Goal: Task Accomplishment & Management: Use online tool/utility

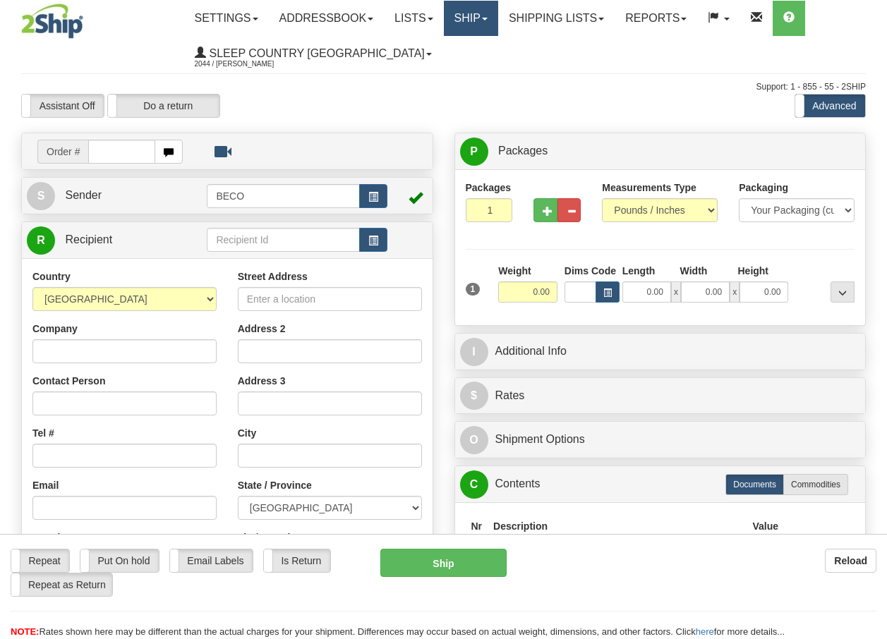
drag, startPoint x: 0, startPoint y: 0, endPoint x: 482, endPoint y: 20, distance: 482.2
click at [482, 20] on link "Ship" at bounding box center [471, 18] width 54 height 35
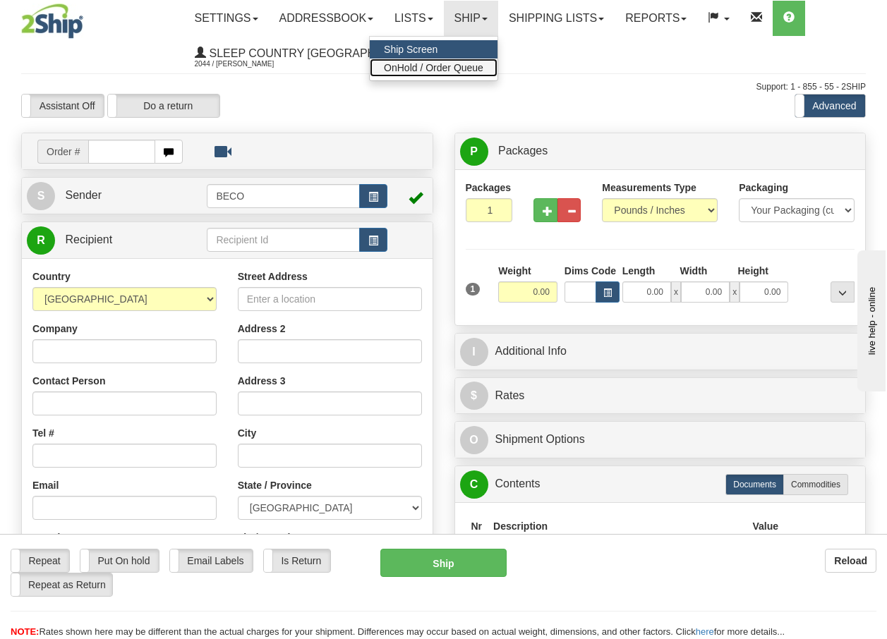
click at [469, 70] on span "OnHold / Order Queue" at bounding box center [433, 67] width 99 height 11
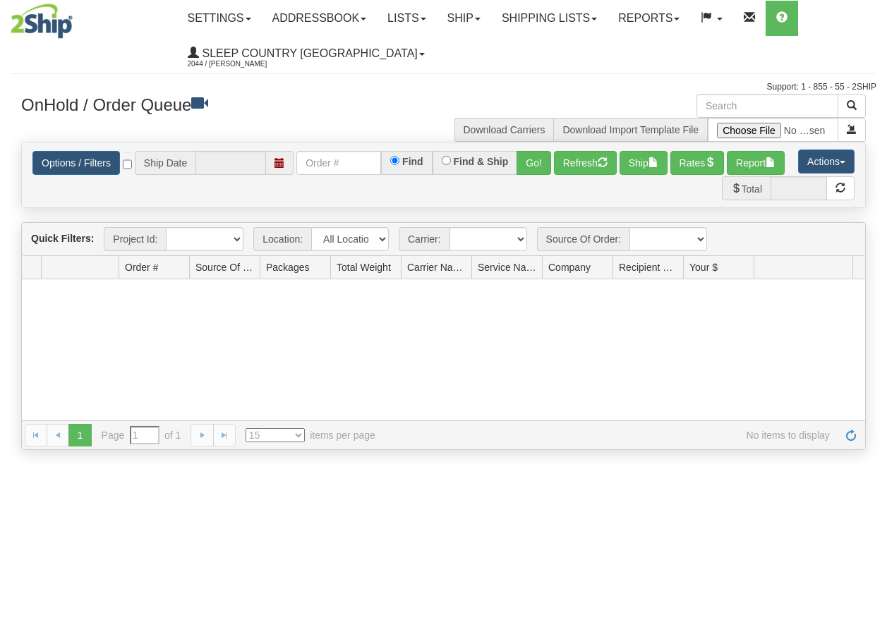
type input "[DATE]"
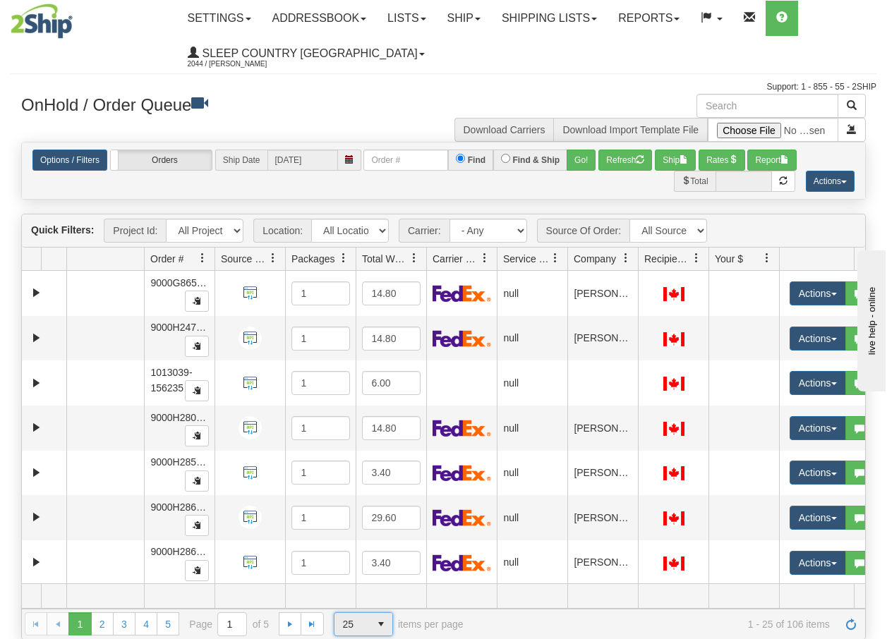
click at [380, 622] on span "select" at bounding box center [381, 624] width 23 height 23
click at [368, 600] on li "100" at bounding box center [363, 602] width 58 height 20
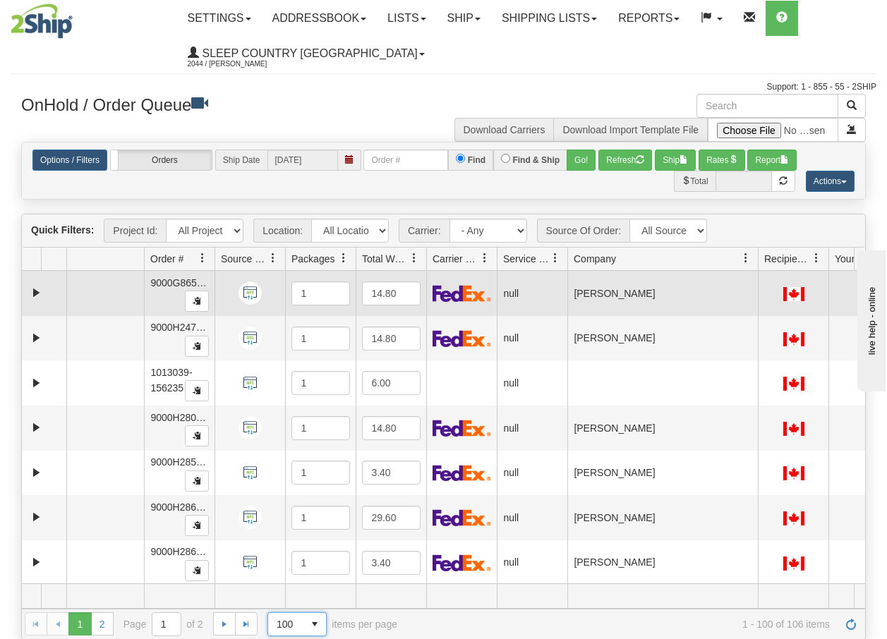
drag, startPoint x: 636, startPoint y: 267, endPoint x: 760, endPoint y: 286, distance: 125.6
click at [760, 286] on div "Quick Filters: Project Id: All Projects Location: All Locations BECO Carrier: -…" at bounding box center [443, 426] width 844 height 425
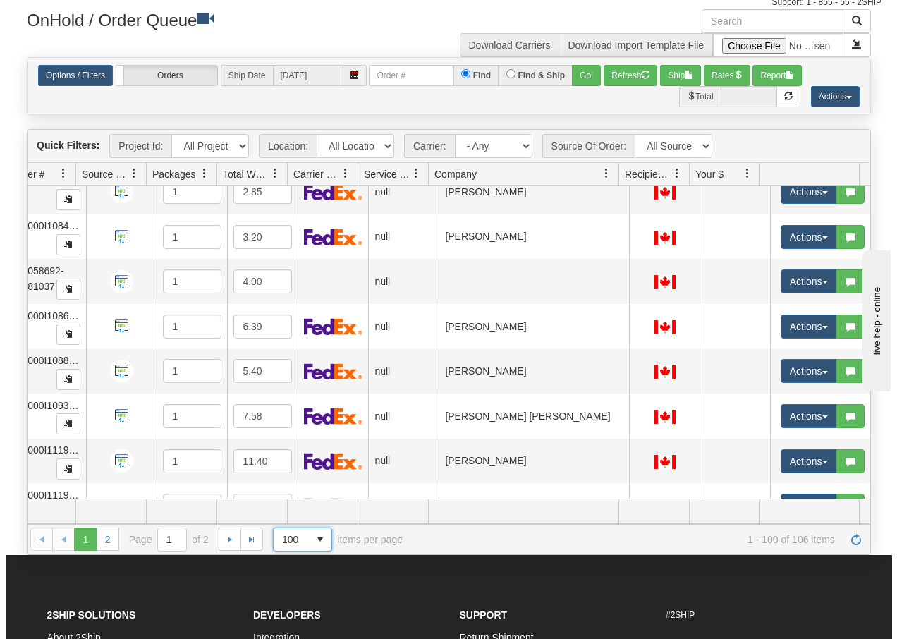
scroll to position [4100, 145]
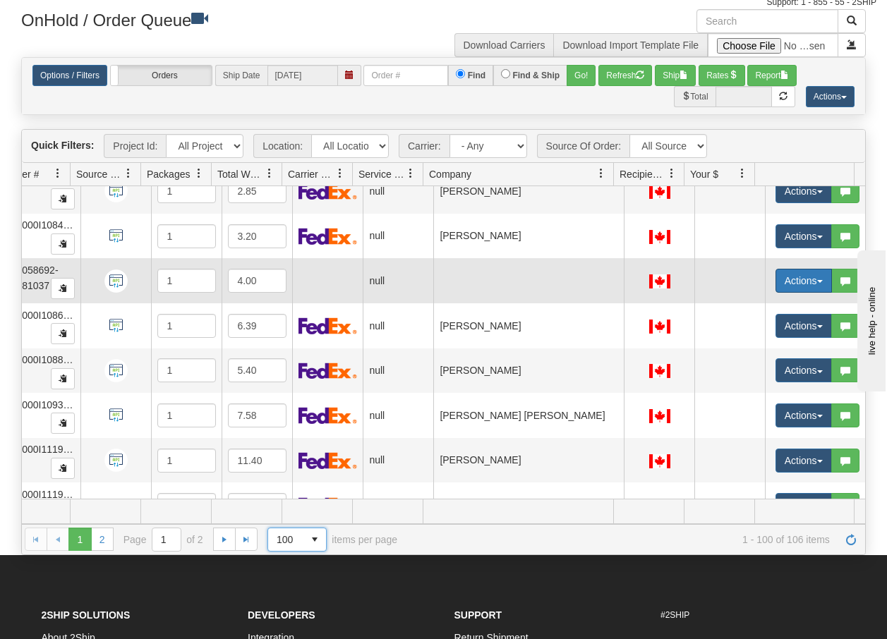
click at [817, 281] on span "button" at bounding box center [820, 281] width 6 height 3
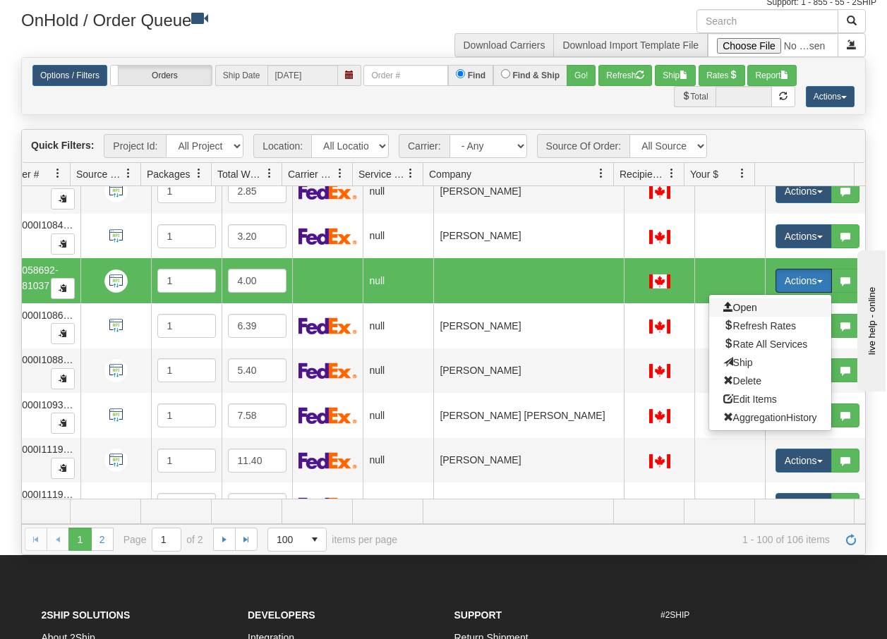
click at [734, 306] on span "Open" at bounding box center [740, 307] width 34 height 11
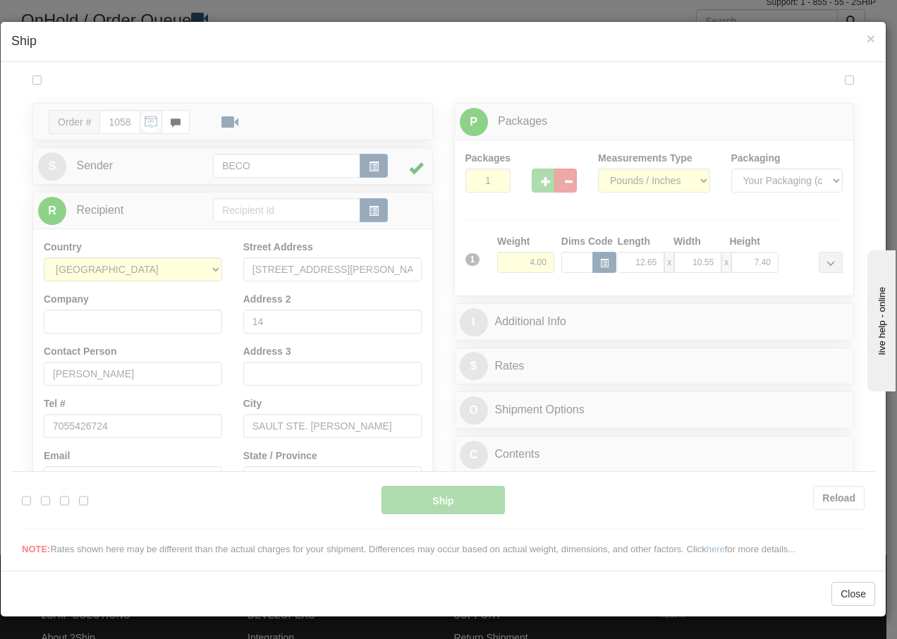
scroll to position [0, 0]
type input "08:30"
type input "16:00"
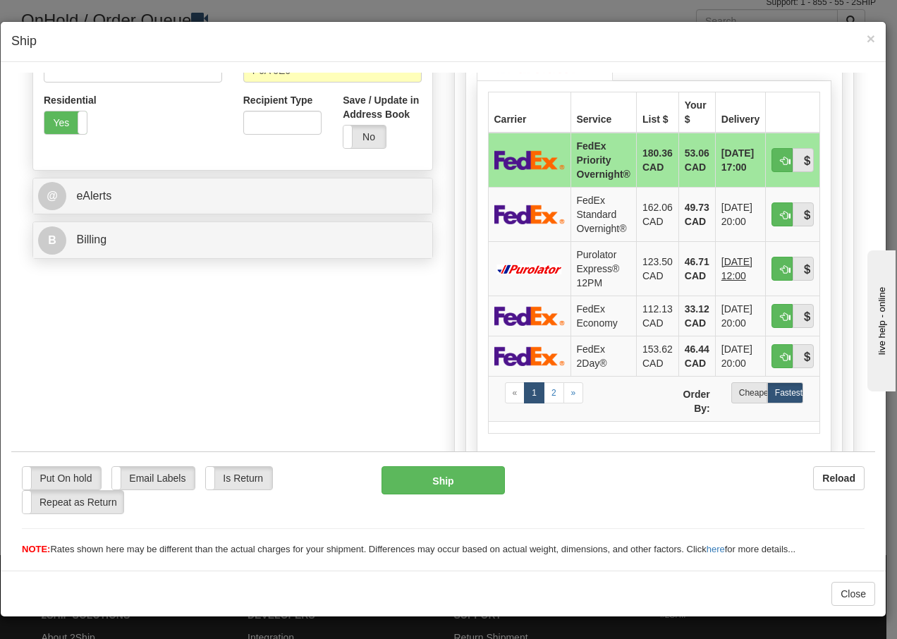
scroll to position [470, 0]
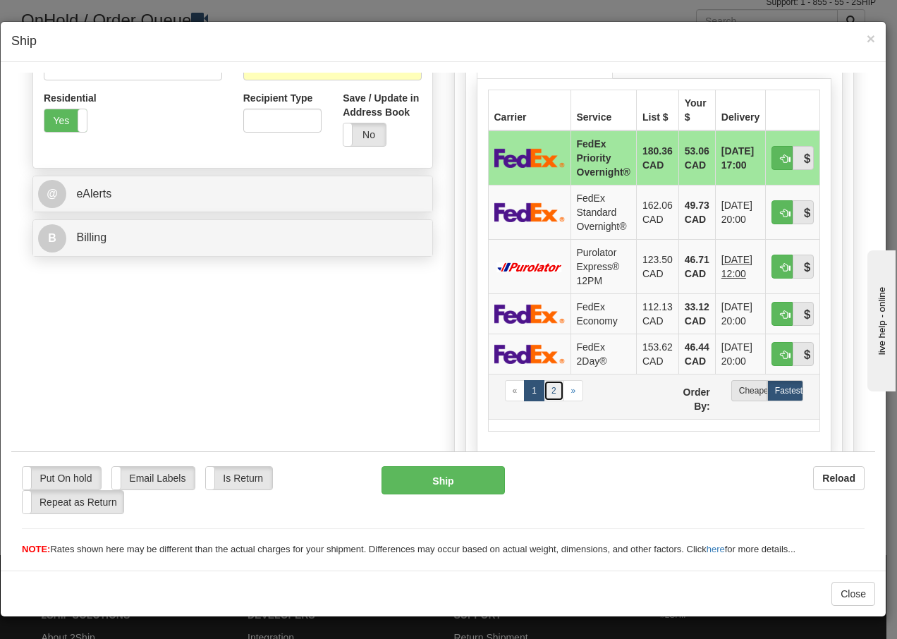
click at [551, 395] on link "2" at bounding box center [554, 389] width 20 height 21
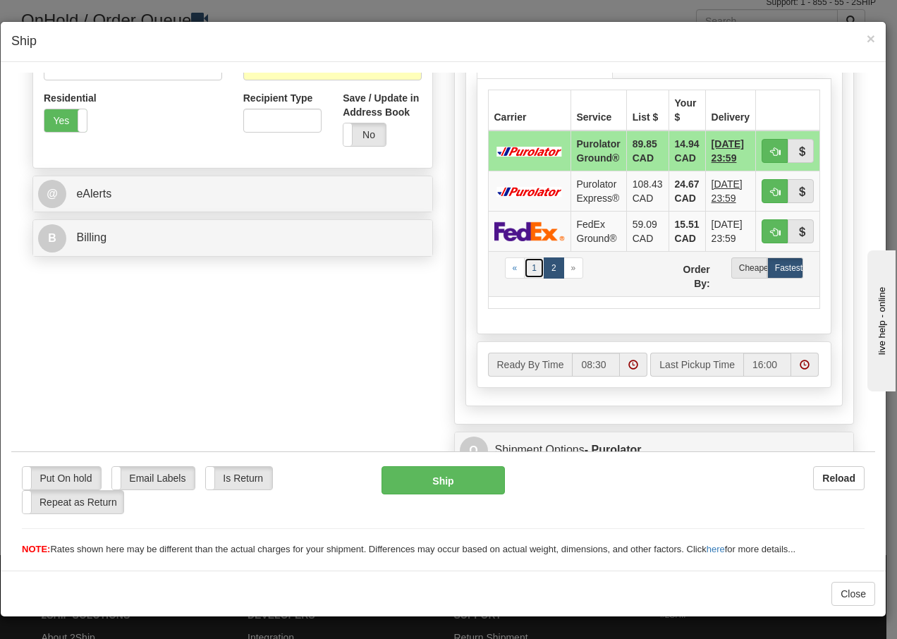
click at [529, 267] on link "1" at bounding box center [534, 267] width 20 height 21
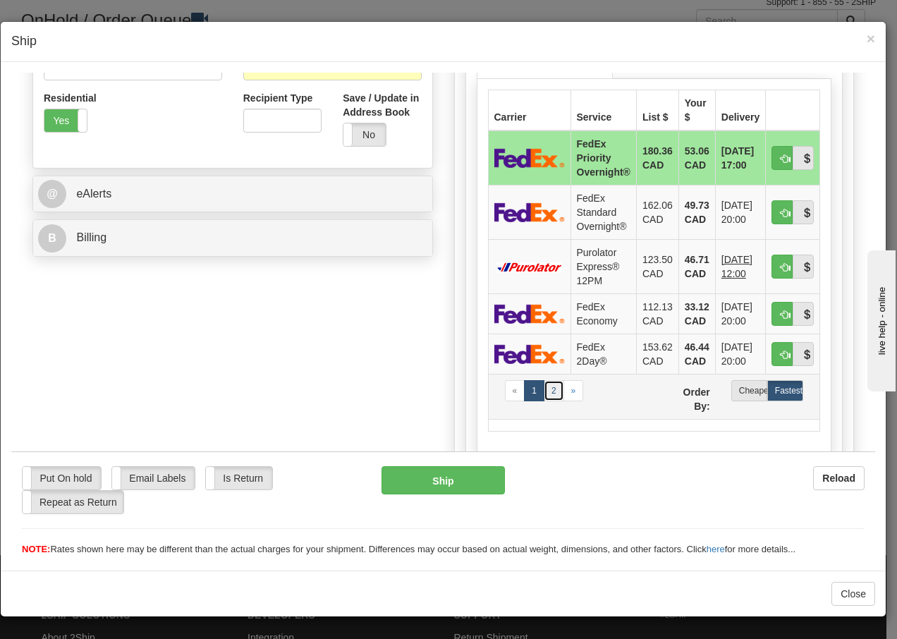
click at [553, 396] on link "2" at bounding box center [554, 389] width 20 height 21
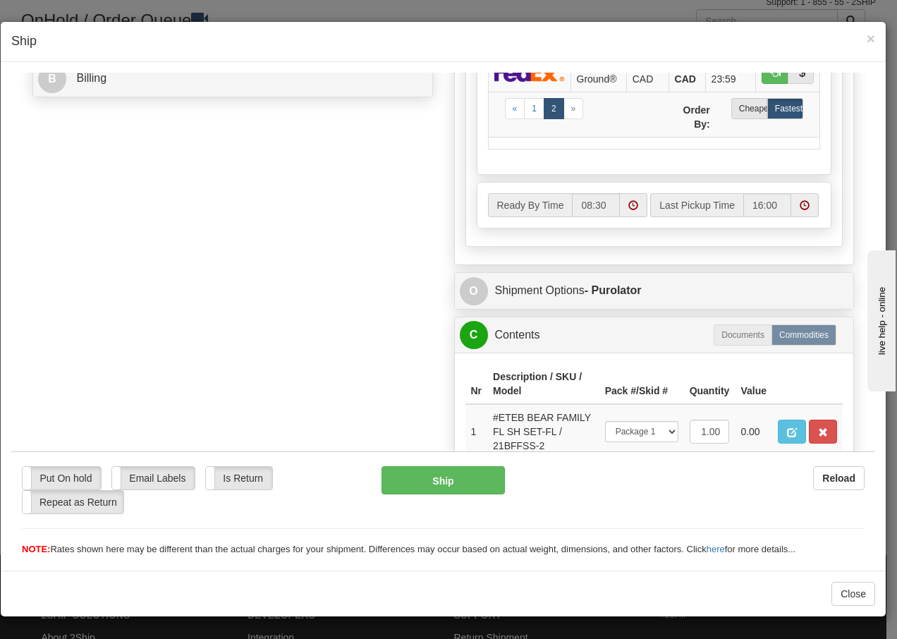
scroll to position [741, 0]
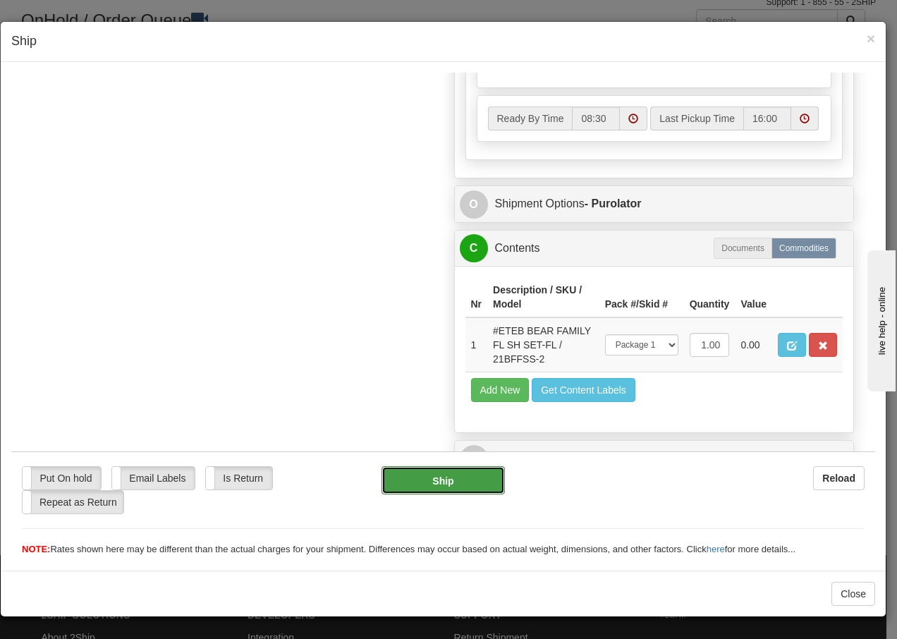
click at [470, 486] on button "Ship" at bounding box center [443, 480] width 123 height 28
type input "260"
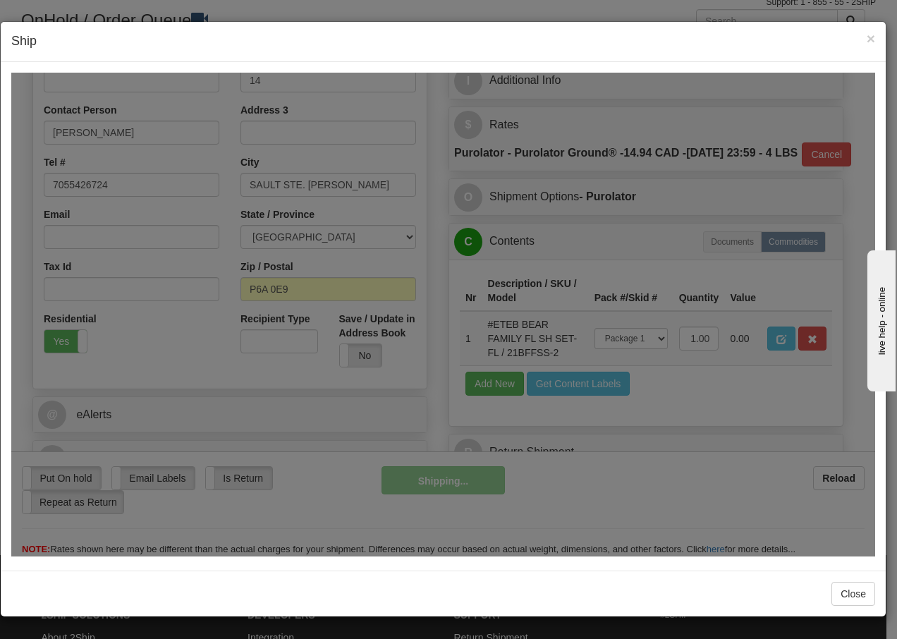
scroll to position [272, 0]
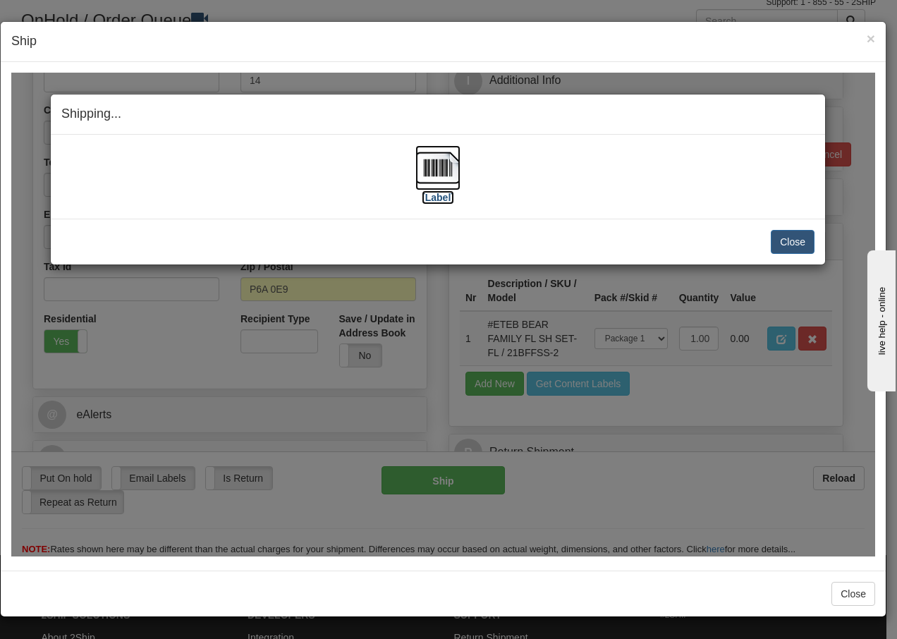
click at [437, 169] on img at bounding box center [437, 167] width 45 height 45
click at [800, 235] on button "Close" at bounding box center [793, 241] width 44 height 24
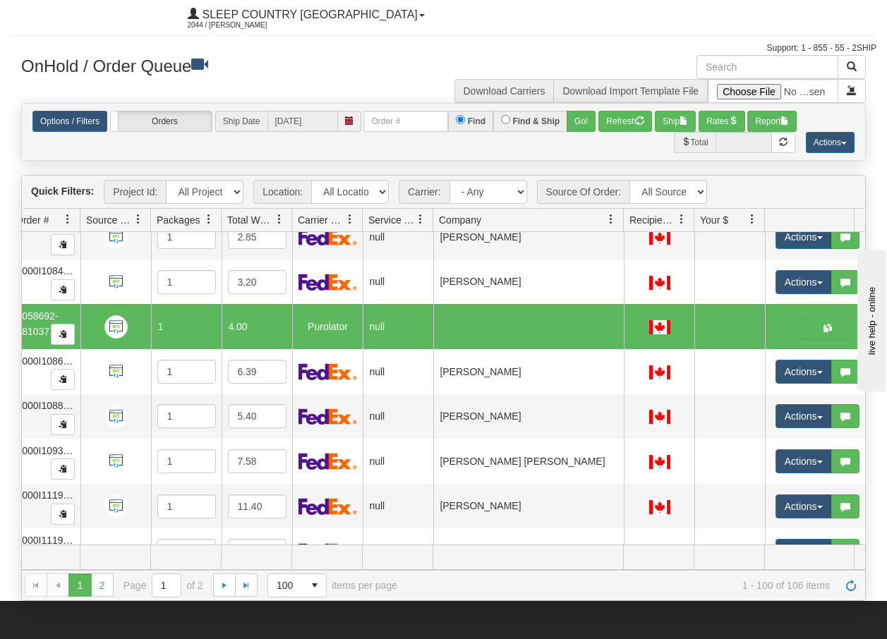
scroll to position [0, 0]
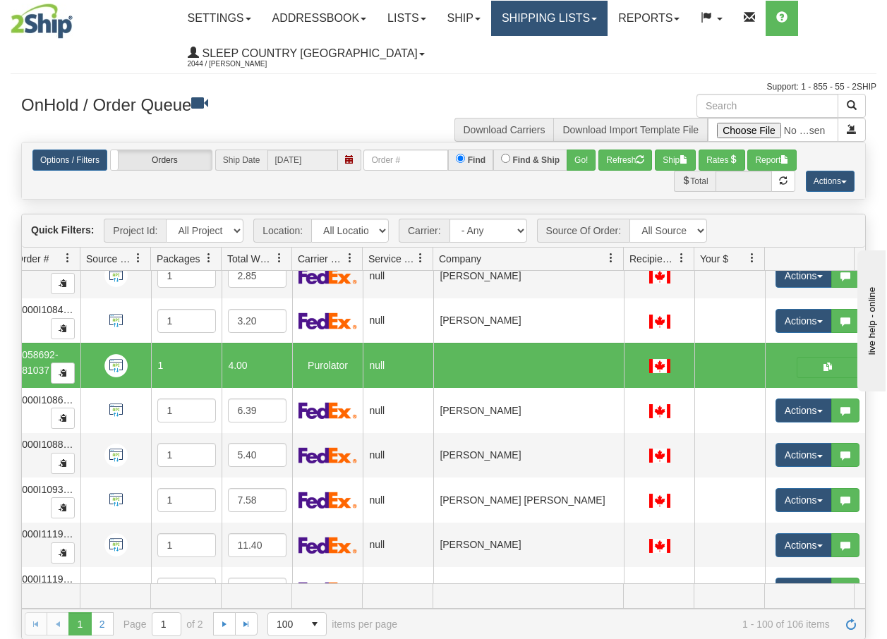
click at [552, 13] on link "Shipping lists" at bounding box center [549, 18] width 116 height 35
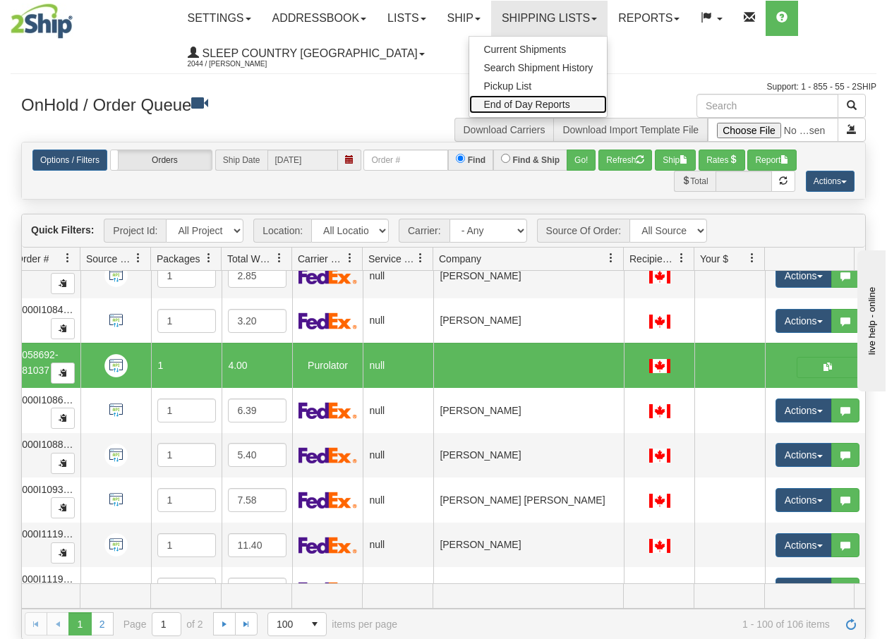
click at [553, 104] on span "End of Day Reports" at bounding box center [526, 104] width 86 height 11
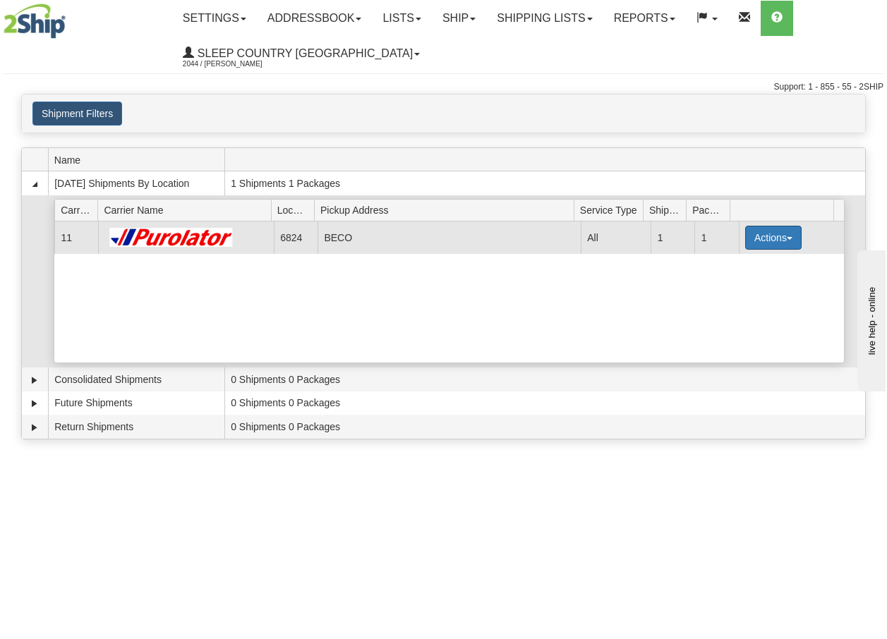
click at [786, 238] on button "Actions" at bounding box center [773, 238] width 56 height 24
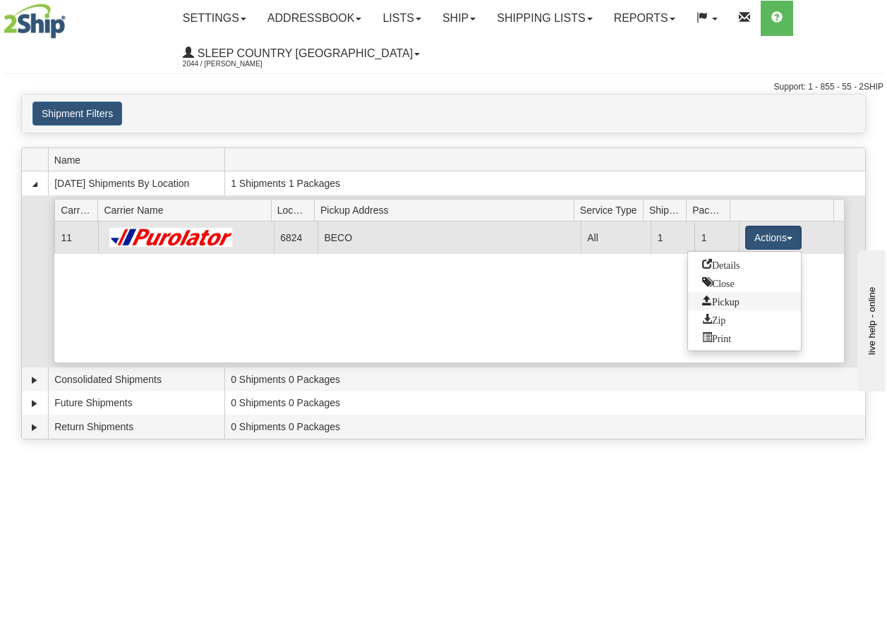
click at [725, 300] on span "Pickup" at bounding box center [720, 301] width 37 height 10
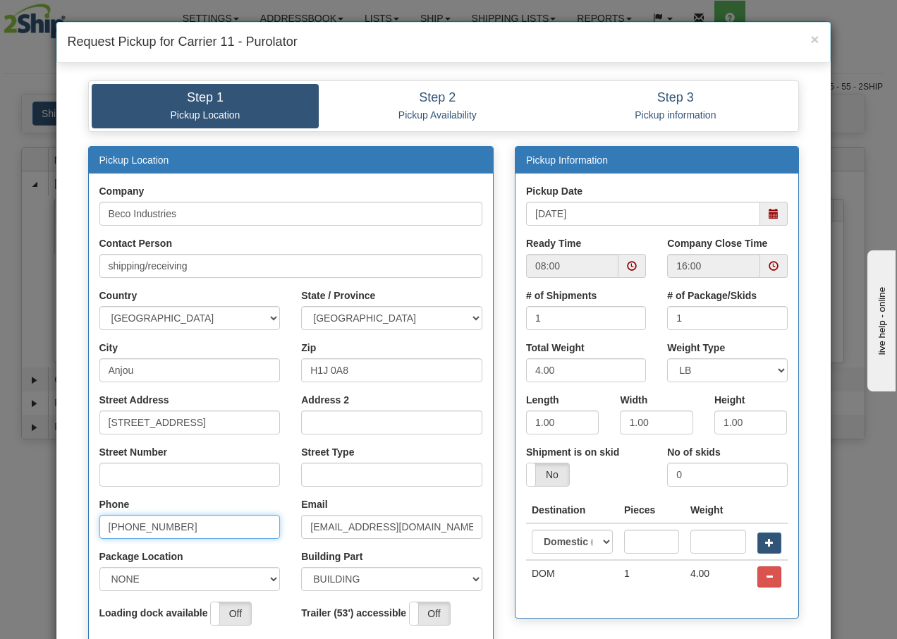
click at [253, 528] on input "514-353-9060 ext 335" at bounding box center [189, 527] width 181 height 24
type input "514-353-9060"
click at [335, 527] on input "sessaf@becoindustries.com" at bounding box center [391, 527] width 181 height 24
click at [621, 269] on span at bounding box center [633, 266] width 28 height 24
type input "vveliz@becoindustries.com"
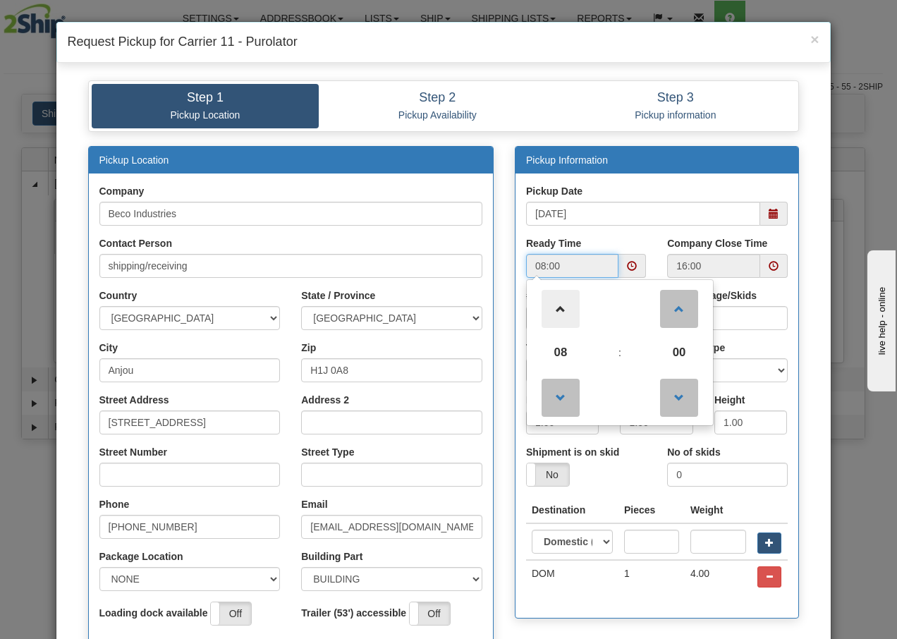
click at [553, 308] on span at bounding box center [561, 309] width 38 height 38
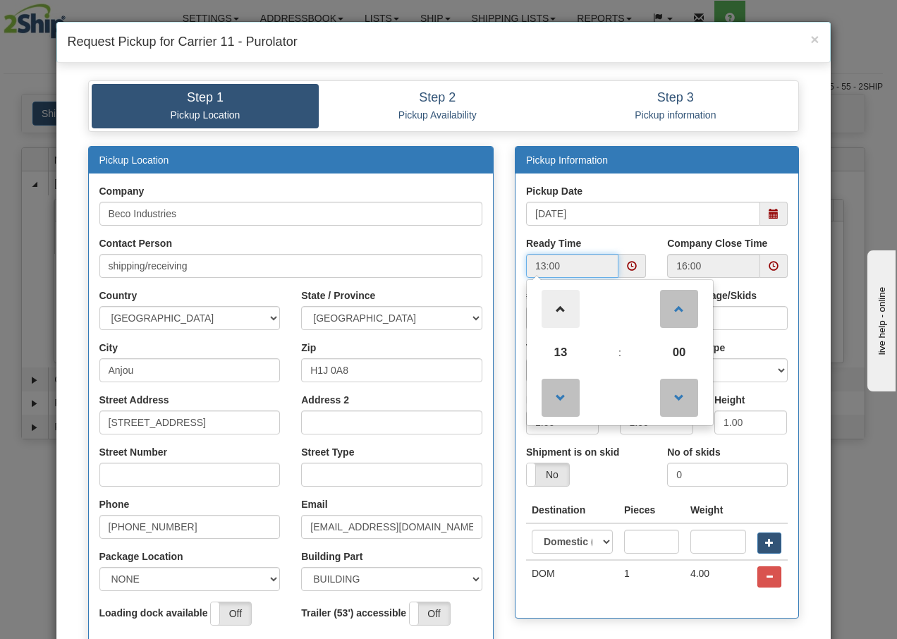
click at [553, 308] on span at bounding box center [561, 309] width 38 height 38
type input "14:00"
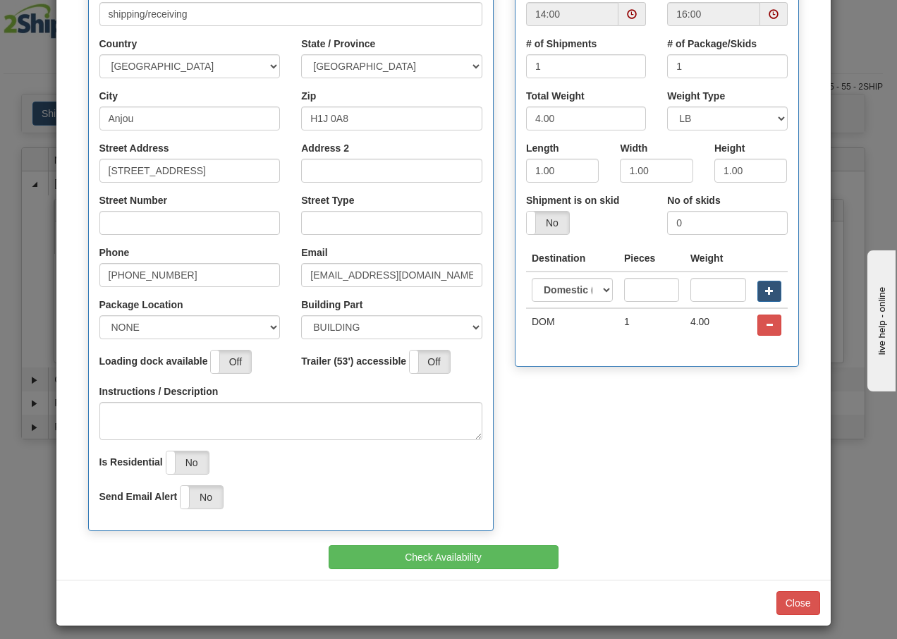
scroll to position [260, 0]
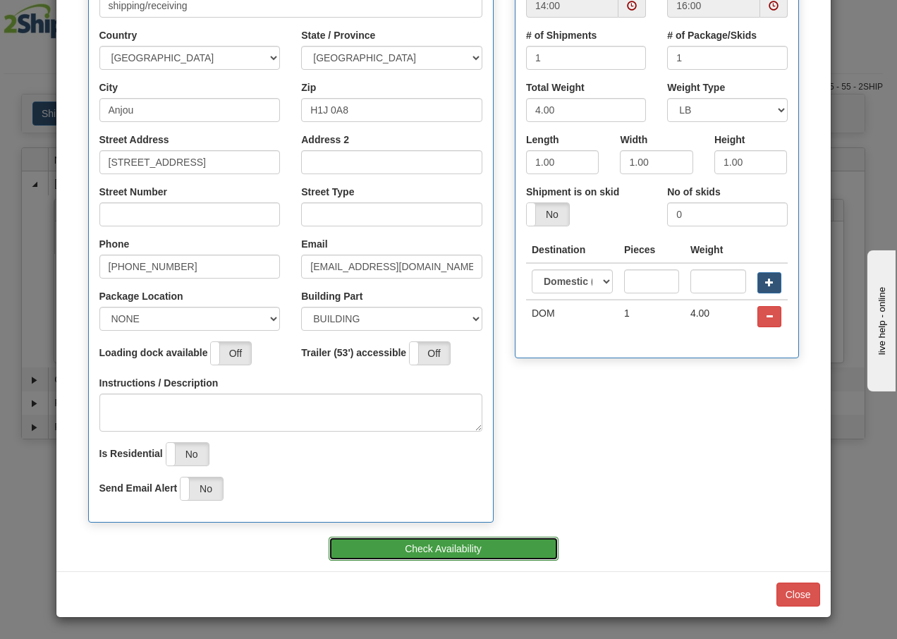
click at [423, 550] on button "Check Availability" at bounding box center [444, 549] width 230 height 24
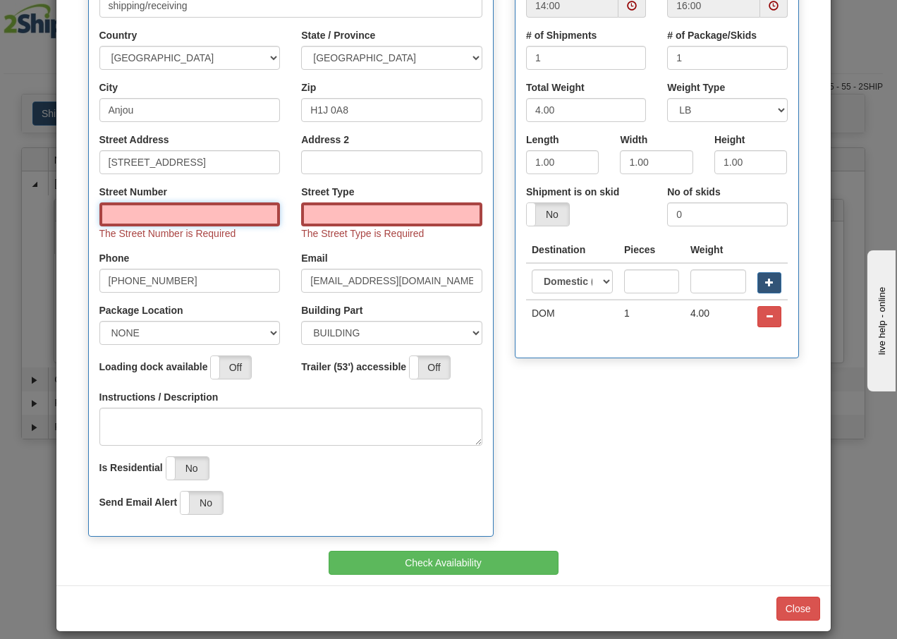
click at [117, 214] on input "Street Number" at bounding box center [189, 214] width 181 height 24
type input "7720"
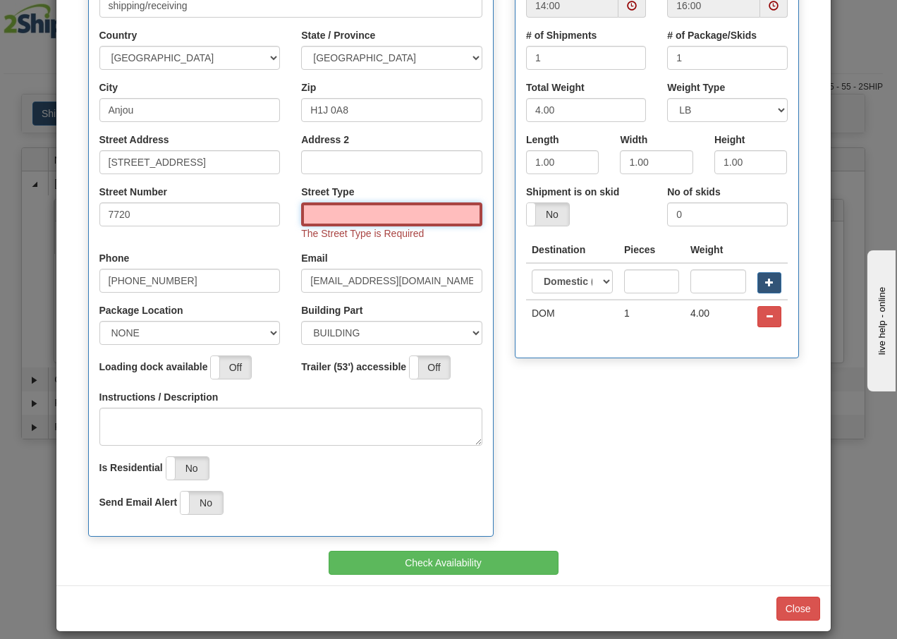
click at [339, 215] on input "Street Type" at bounding box center [391, 214] width 181 height 24
type input "ST"
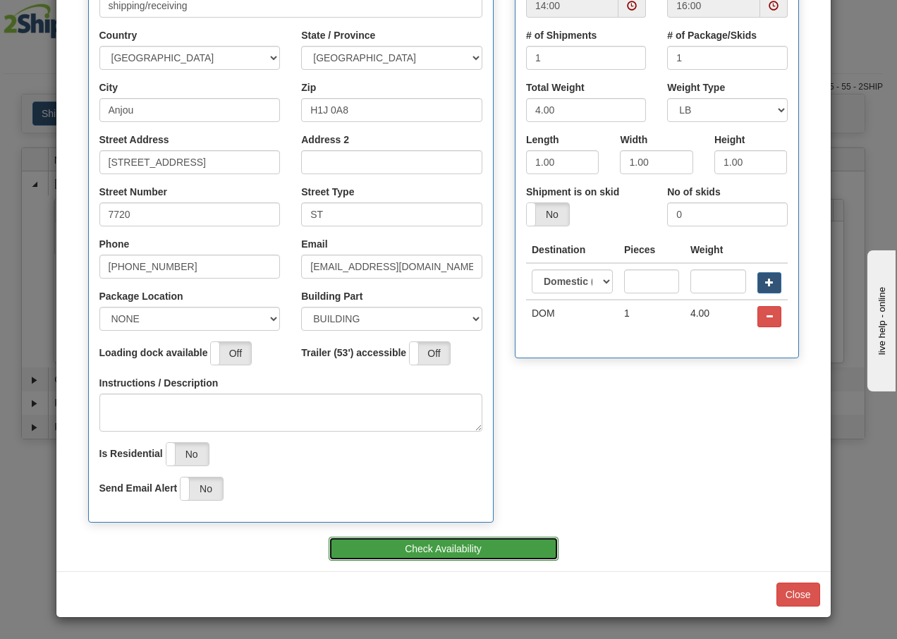
click at [442, 545] on button "Check Availability" at bounding box center [444, 549] width 230 height 24
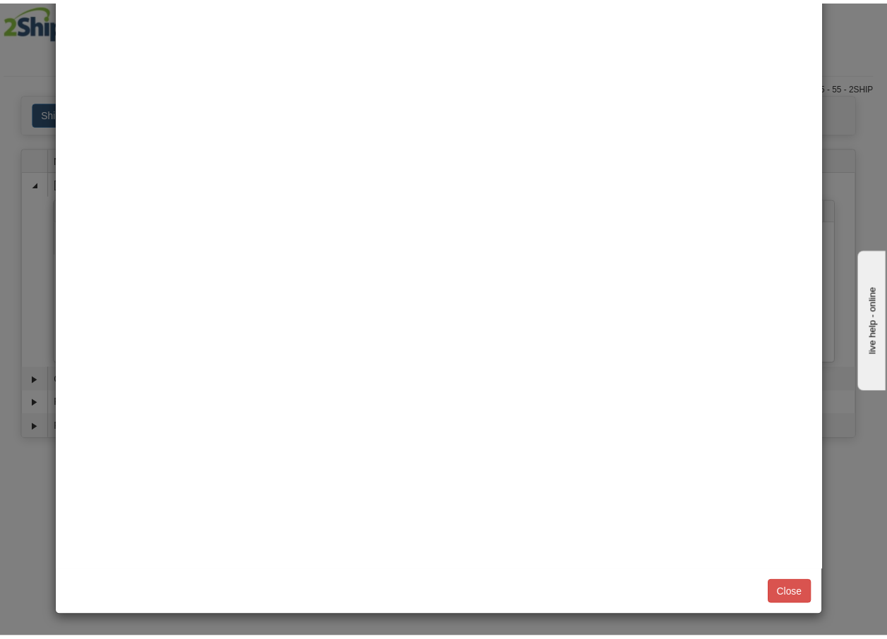
scroll to position [0, 0]
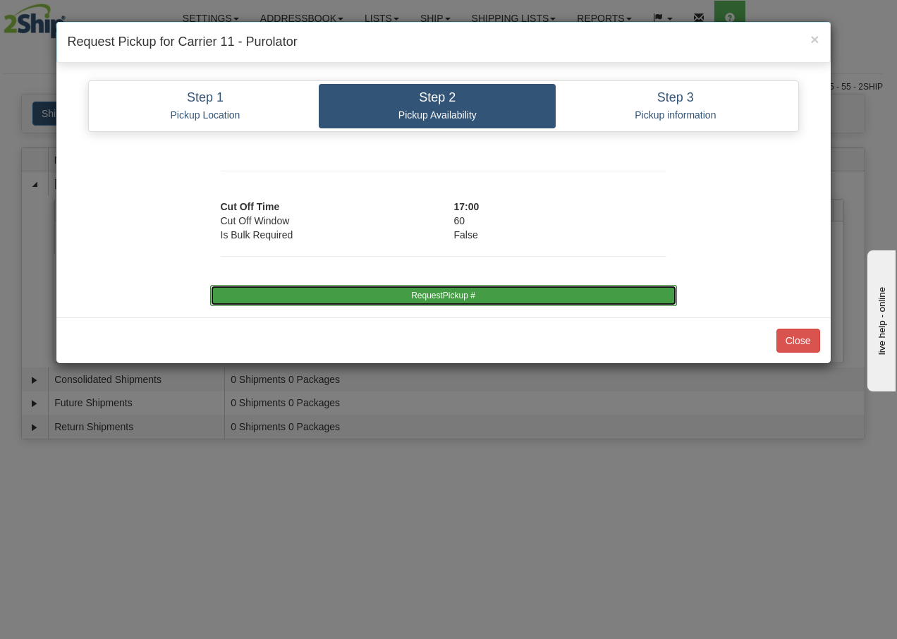
click at [427, 295] on button "RequestPickup #" at bounding box center [443, 295] width 467 height 21
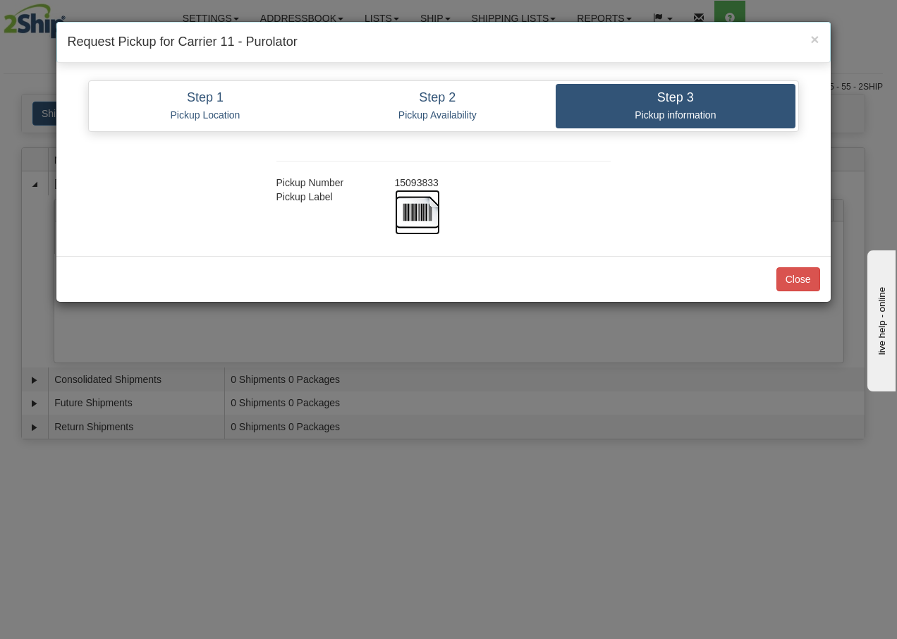
click at [417, 217] on img at bounding box center [417, 212] width 45 height 45
click at [782, 277] on button "Close" at bounding box center [799, 279] width 44 height 24
